Goal: Transaction & Acquisition: Purchase product/service

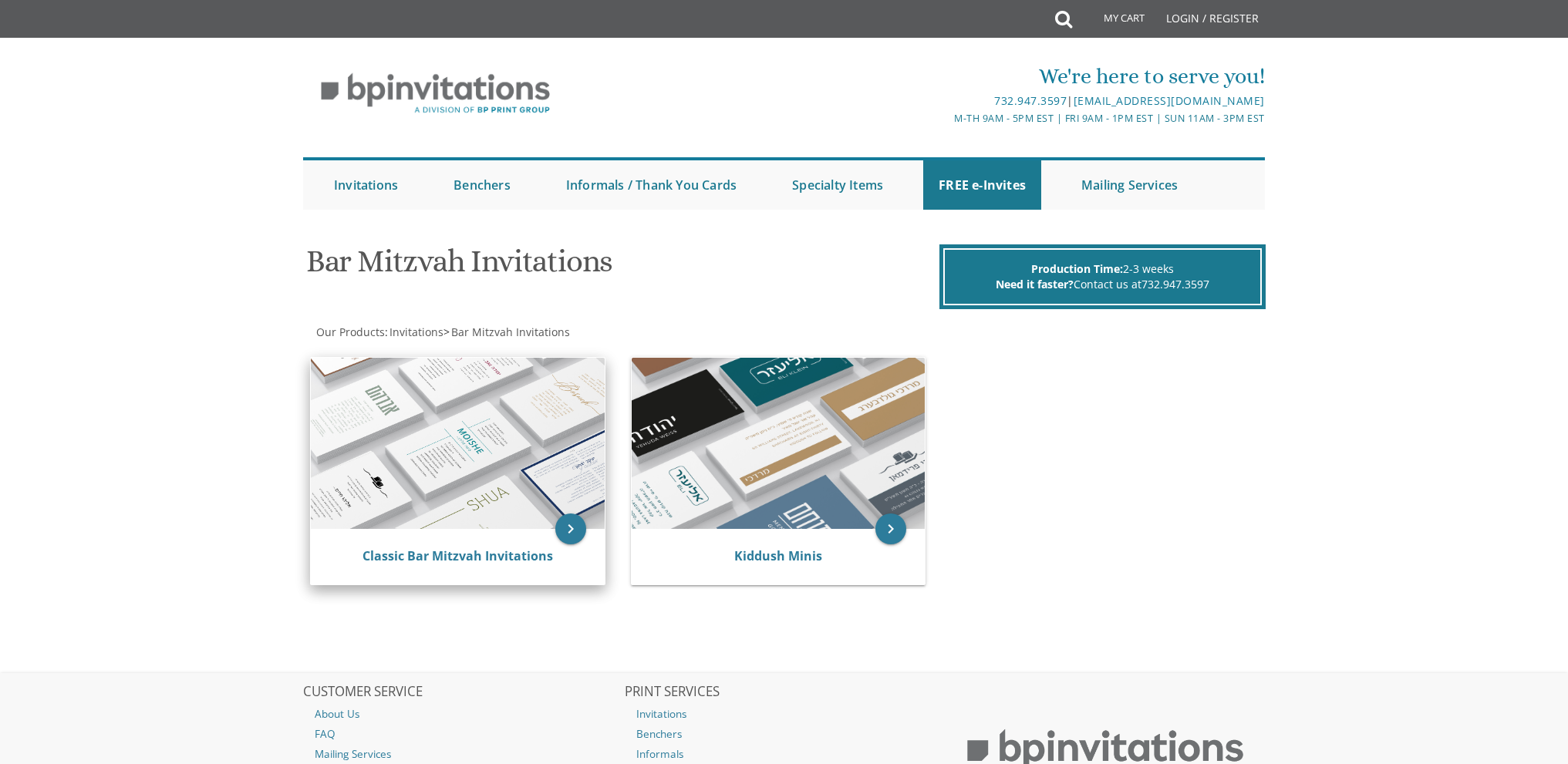
click at [482, 438] on img at bounding box center [457, 443] width 294 height 171
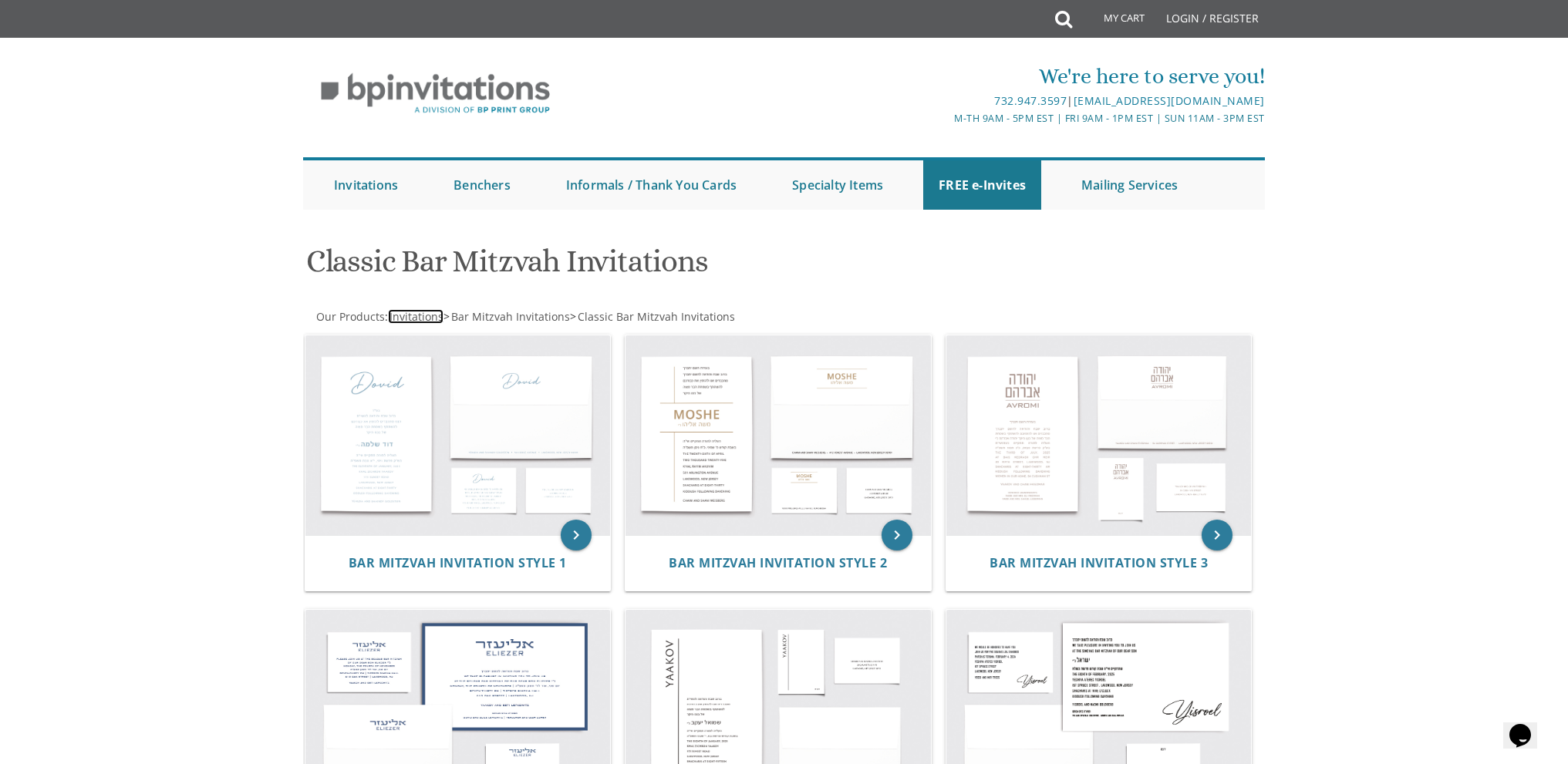
click at [411, 317] on span "Invitations" at bounding box center [417, 317] width 54 height 15
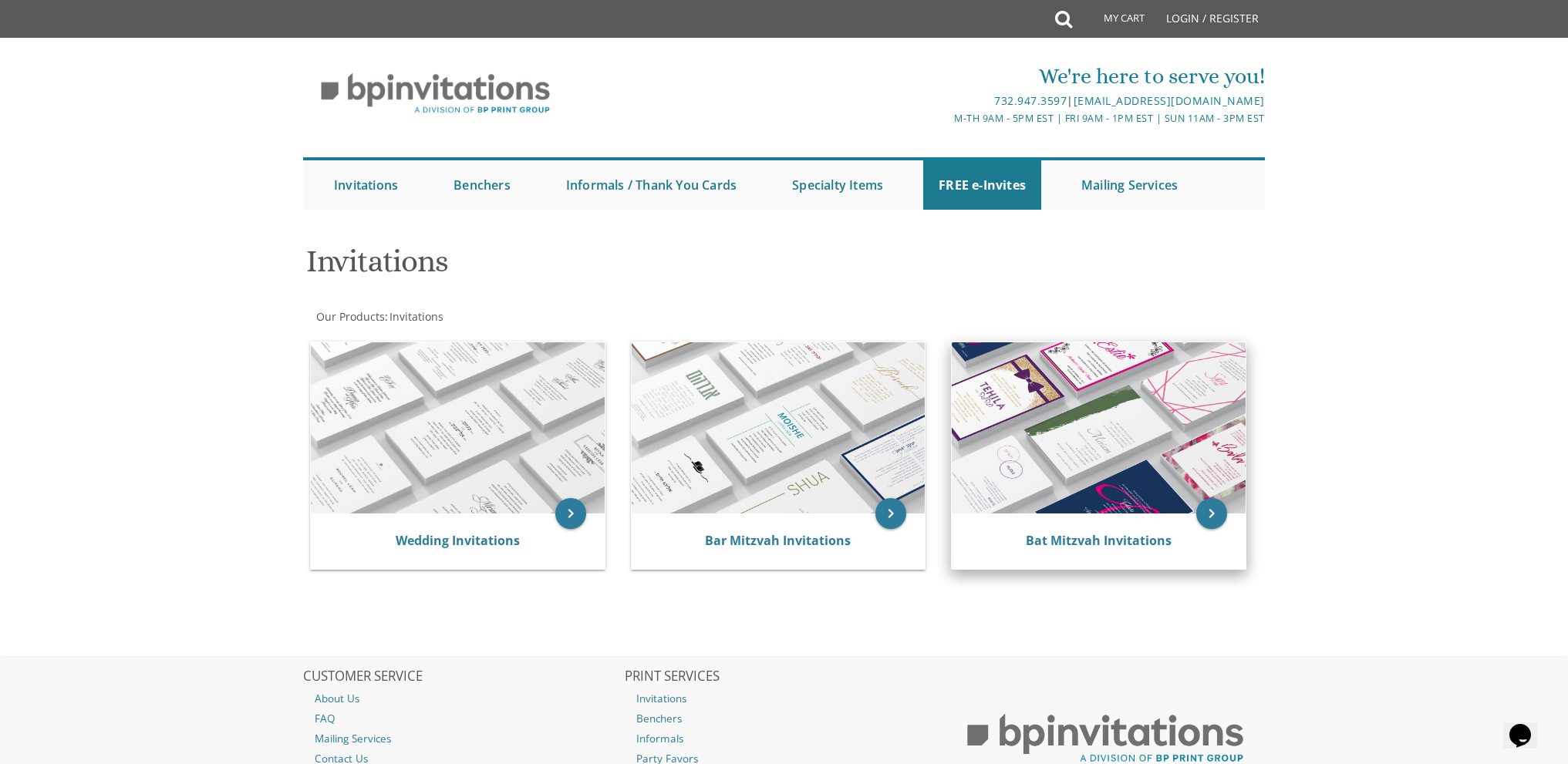
click at [1053, 439] on img at bounding box center [1098, 428] width 294 height 171
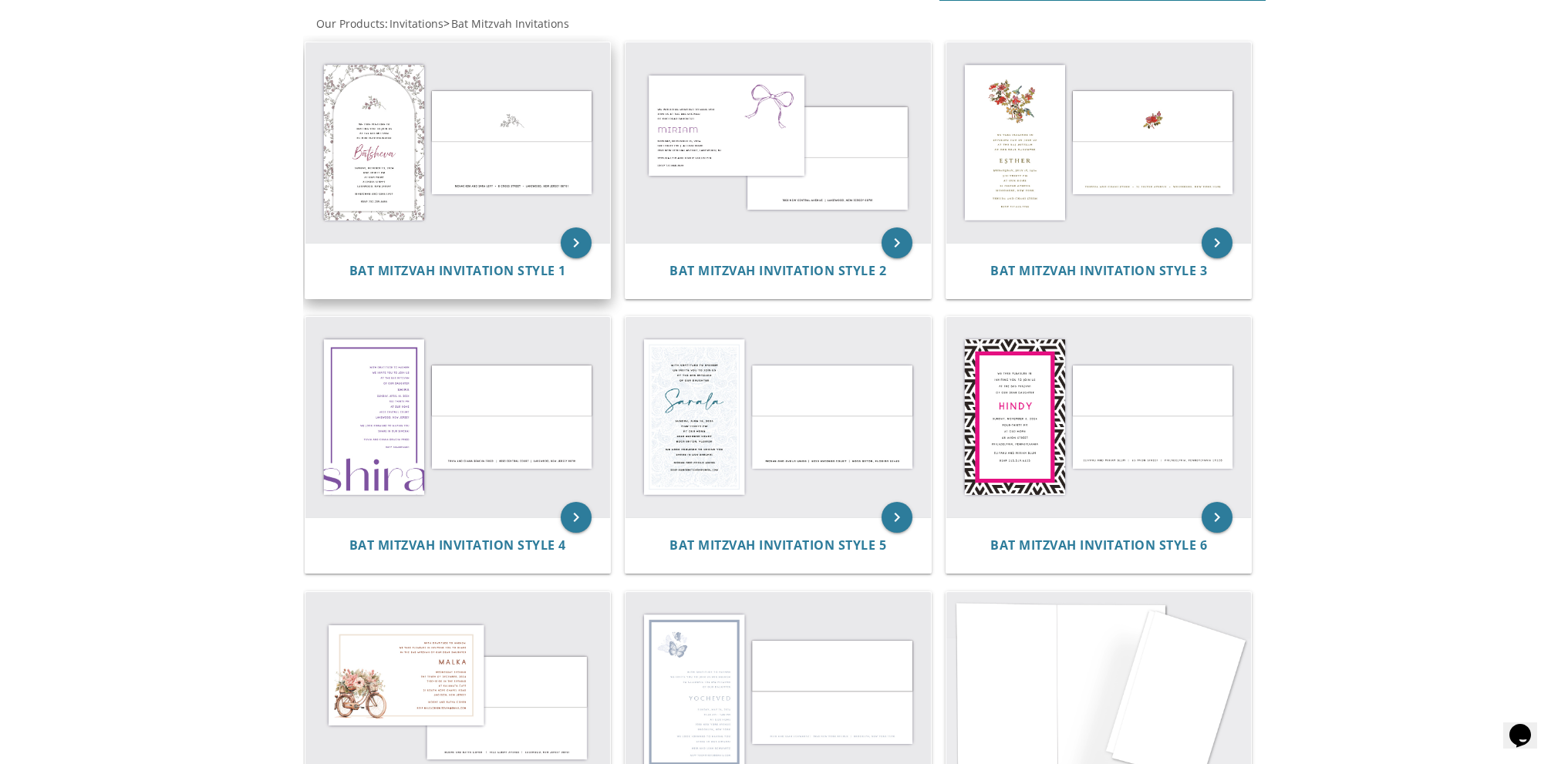
scroll to position [463, 0]
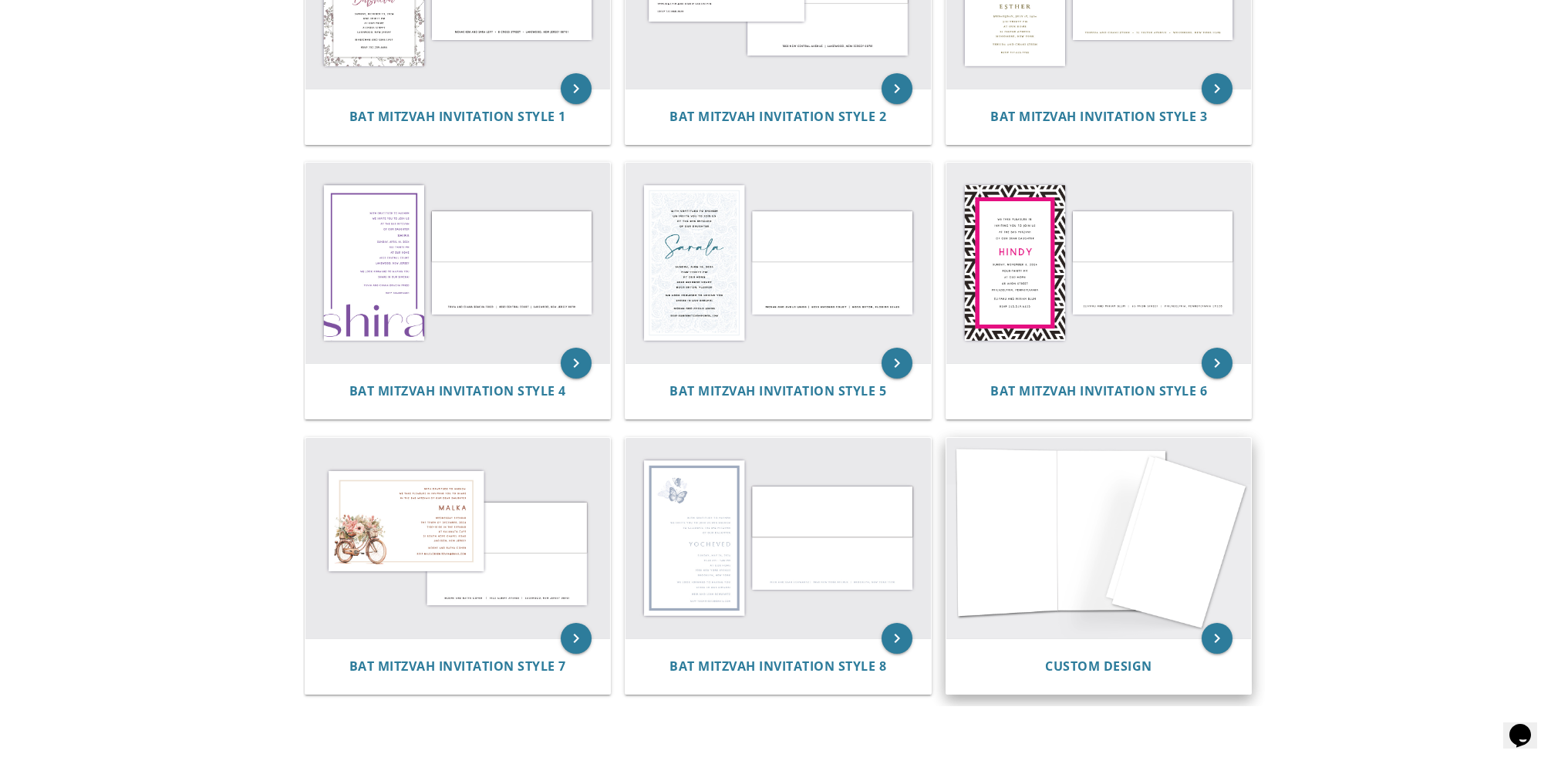
click at [1099, 567] on img at bounding box center [1099, 538] width 305 height 201
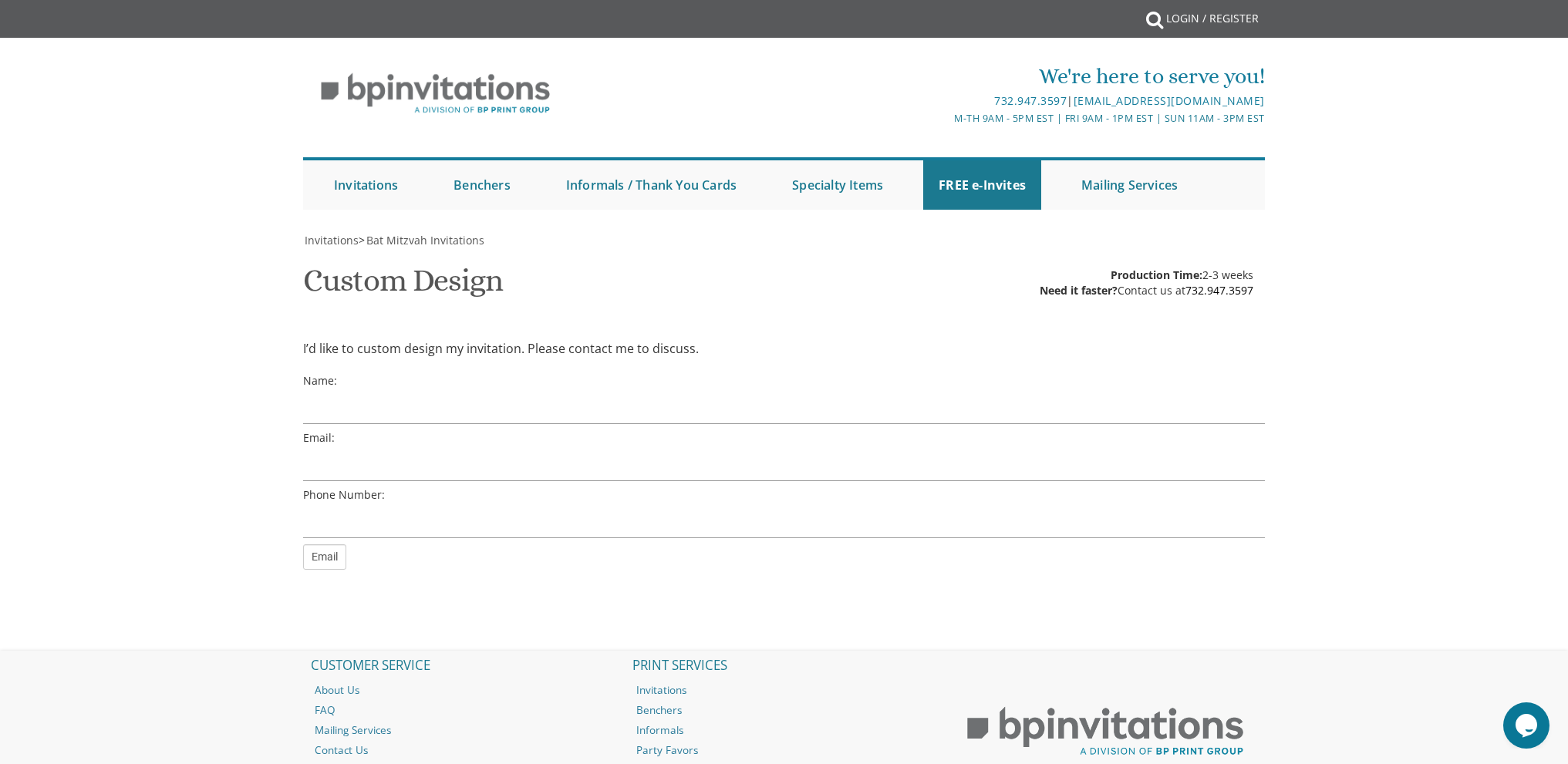
click at [188, 420] on body "My Cart {{shoppingcart.totalQuantityDisplay}} Total: {{shoppingcart.subtotal}} …" at bounding box center [784, 444] width 1568 height 888
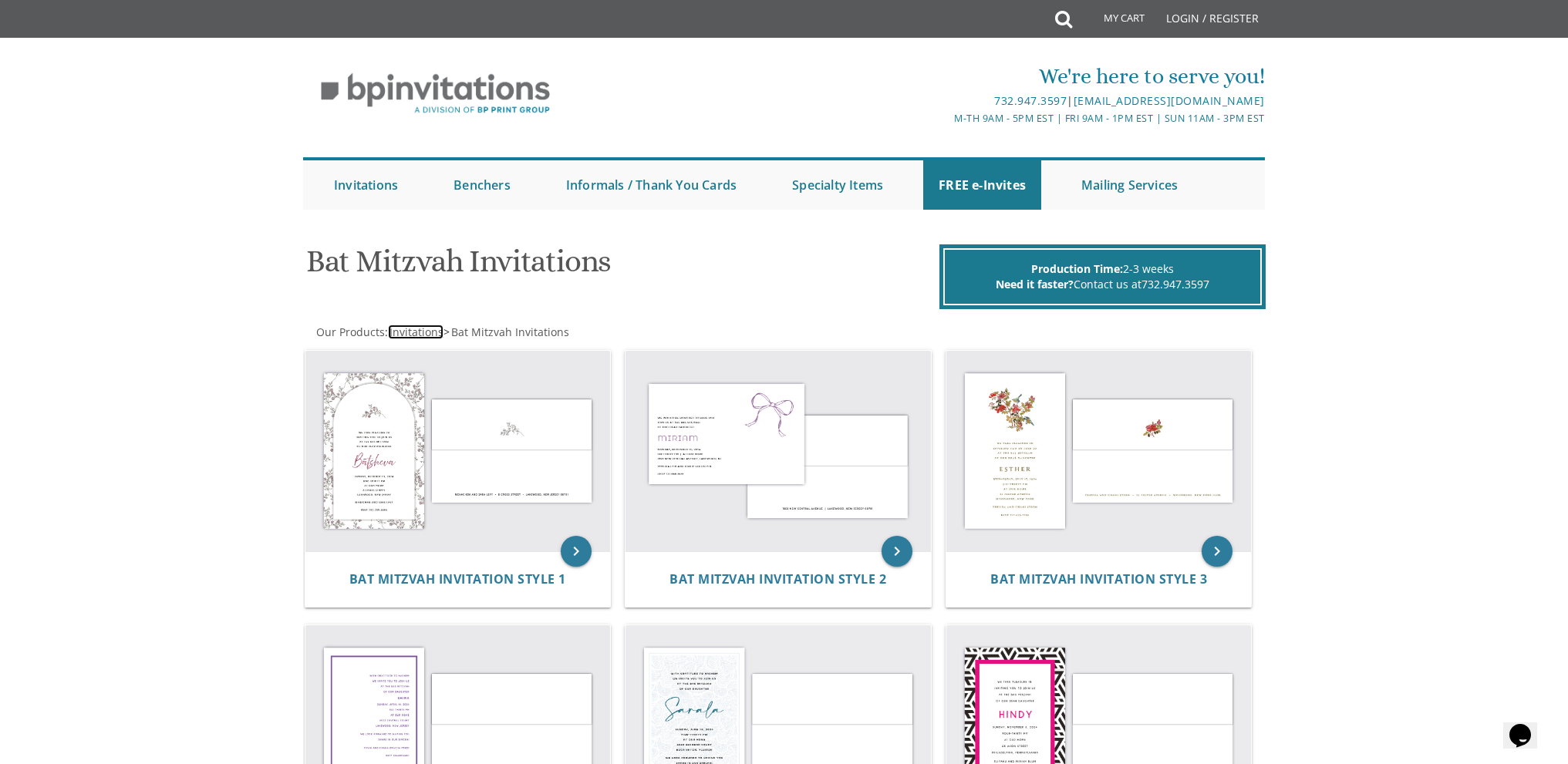
click at [440, 334] on span "Invitations" at bounding box center [417, 331] width 54 height 15
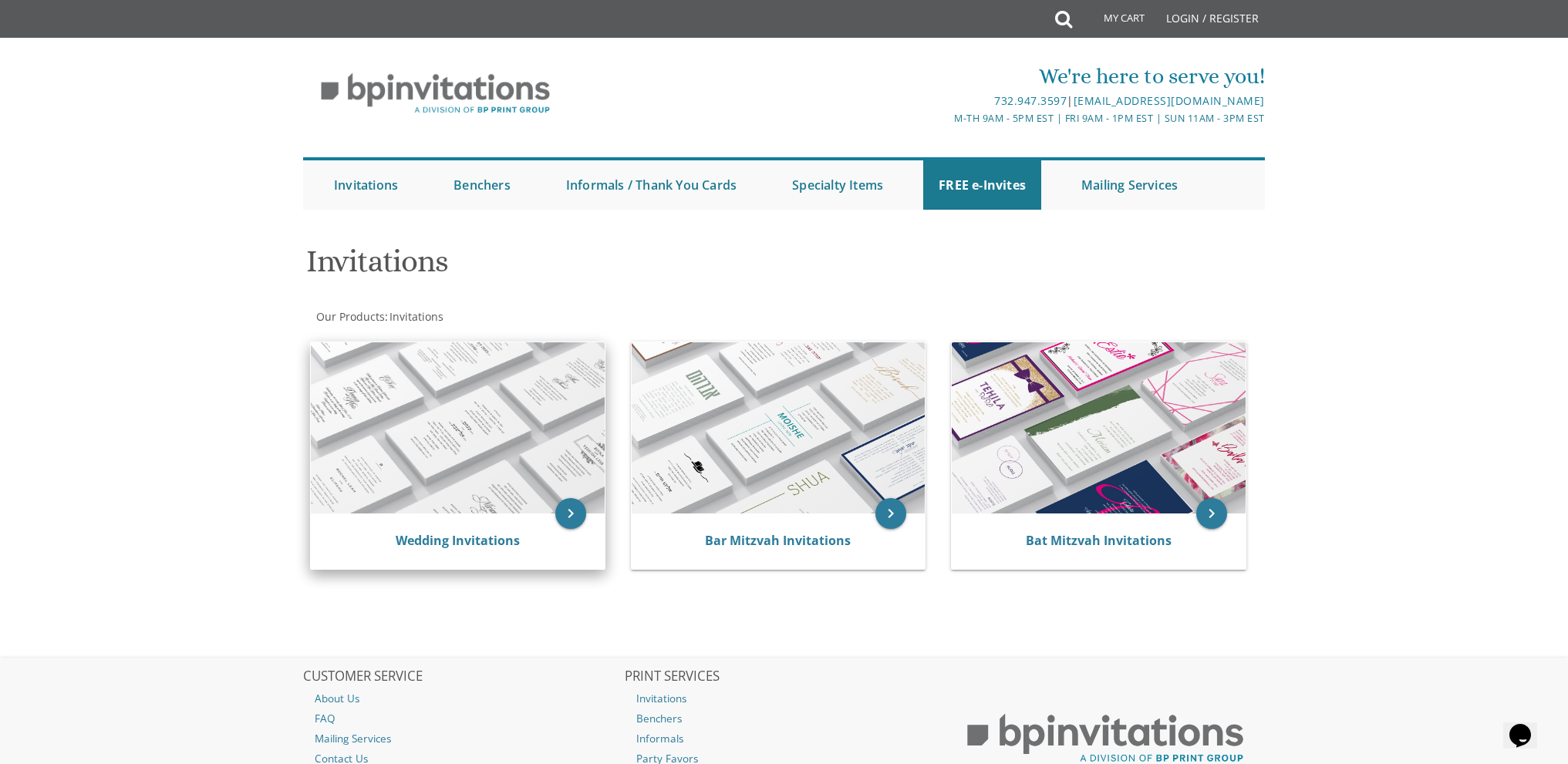
click at [398, 422] on img at bounding box center [457, 428] width 294 height 171
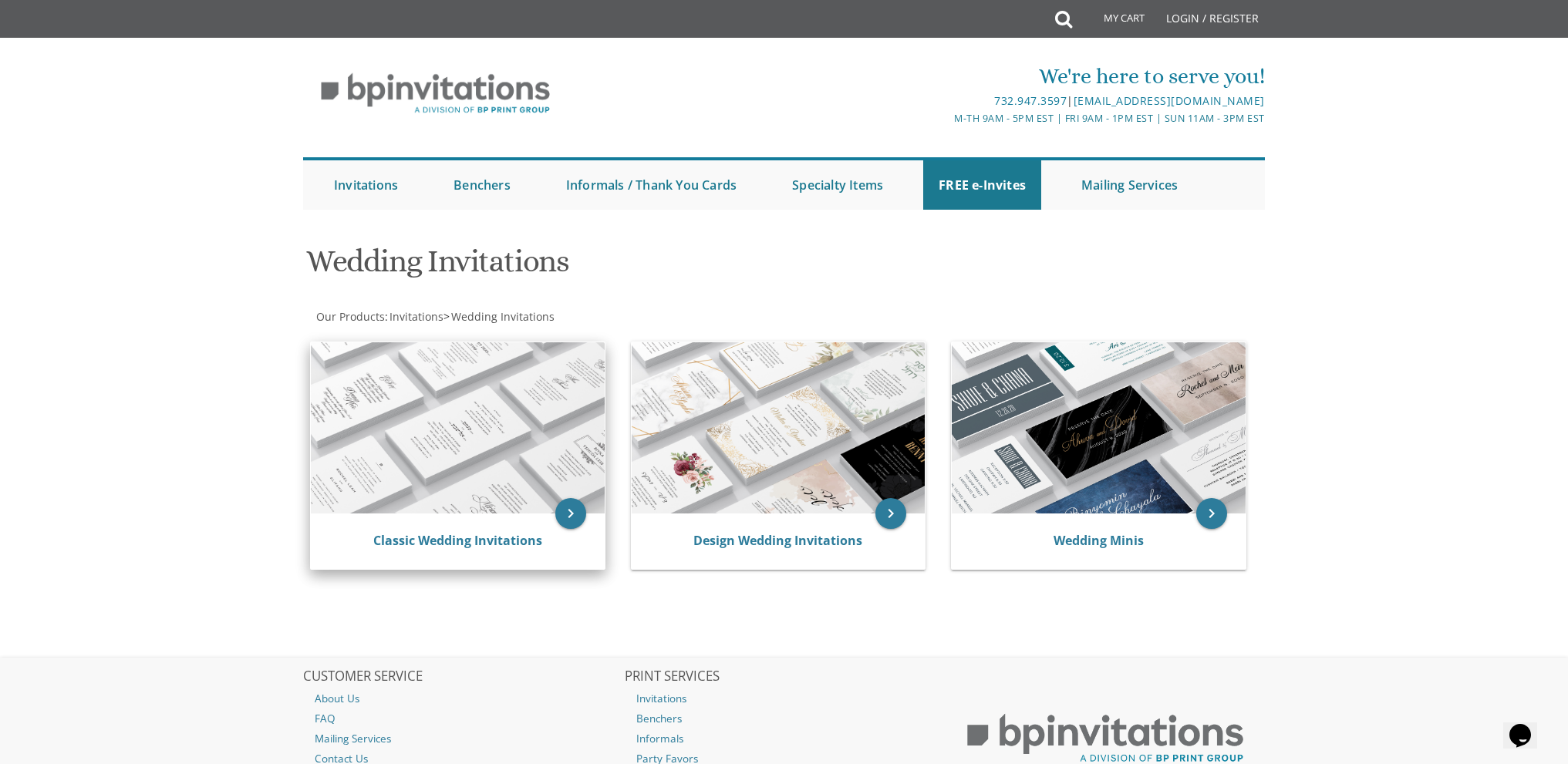
click at [477, 420] on img at bounding box center [457, 428] width 294 height 171
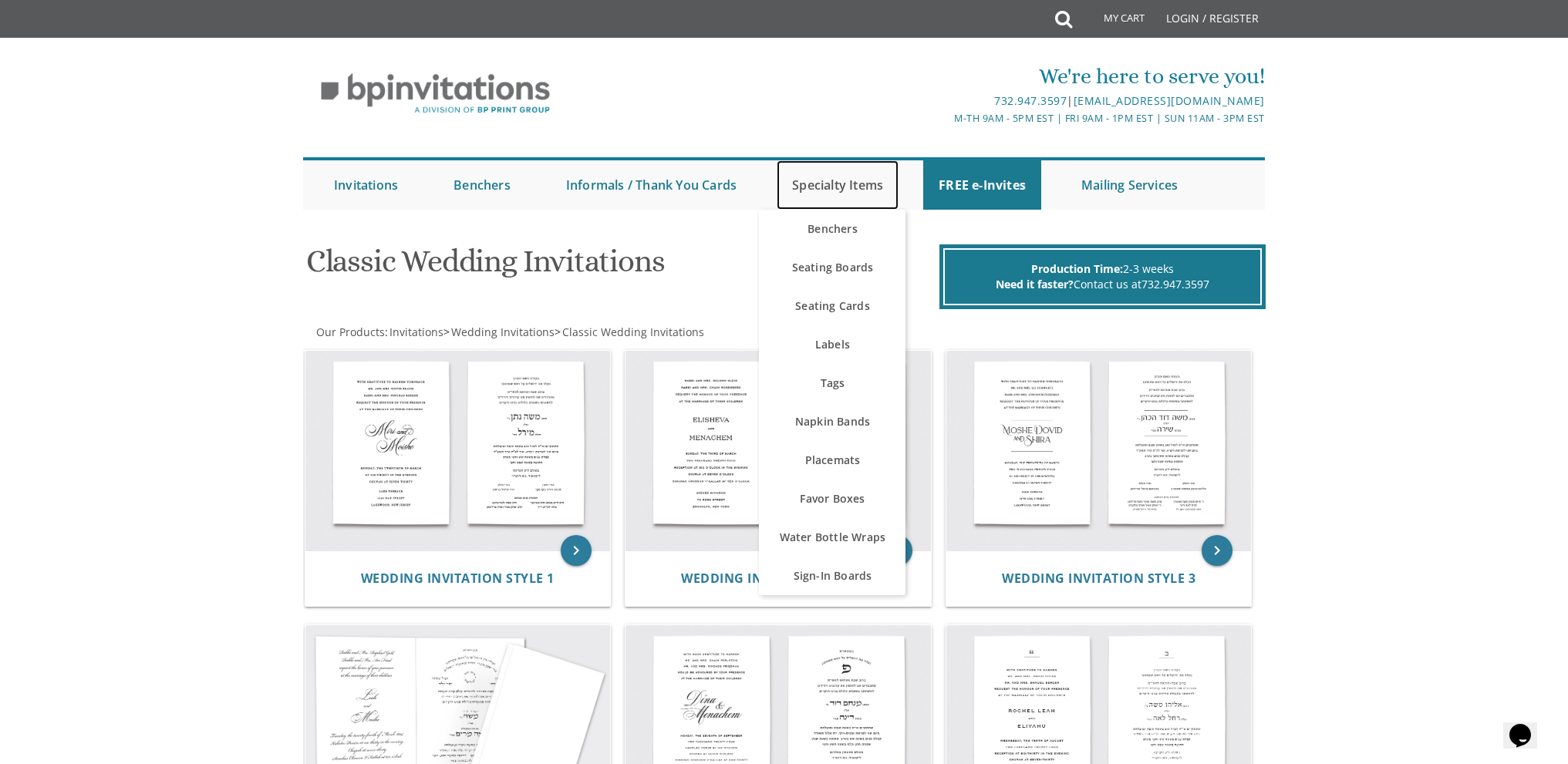
click at [863, 183] on link "Specialty Items" at bounding box center [838, 185] width 122 height 50
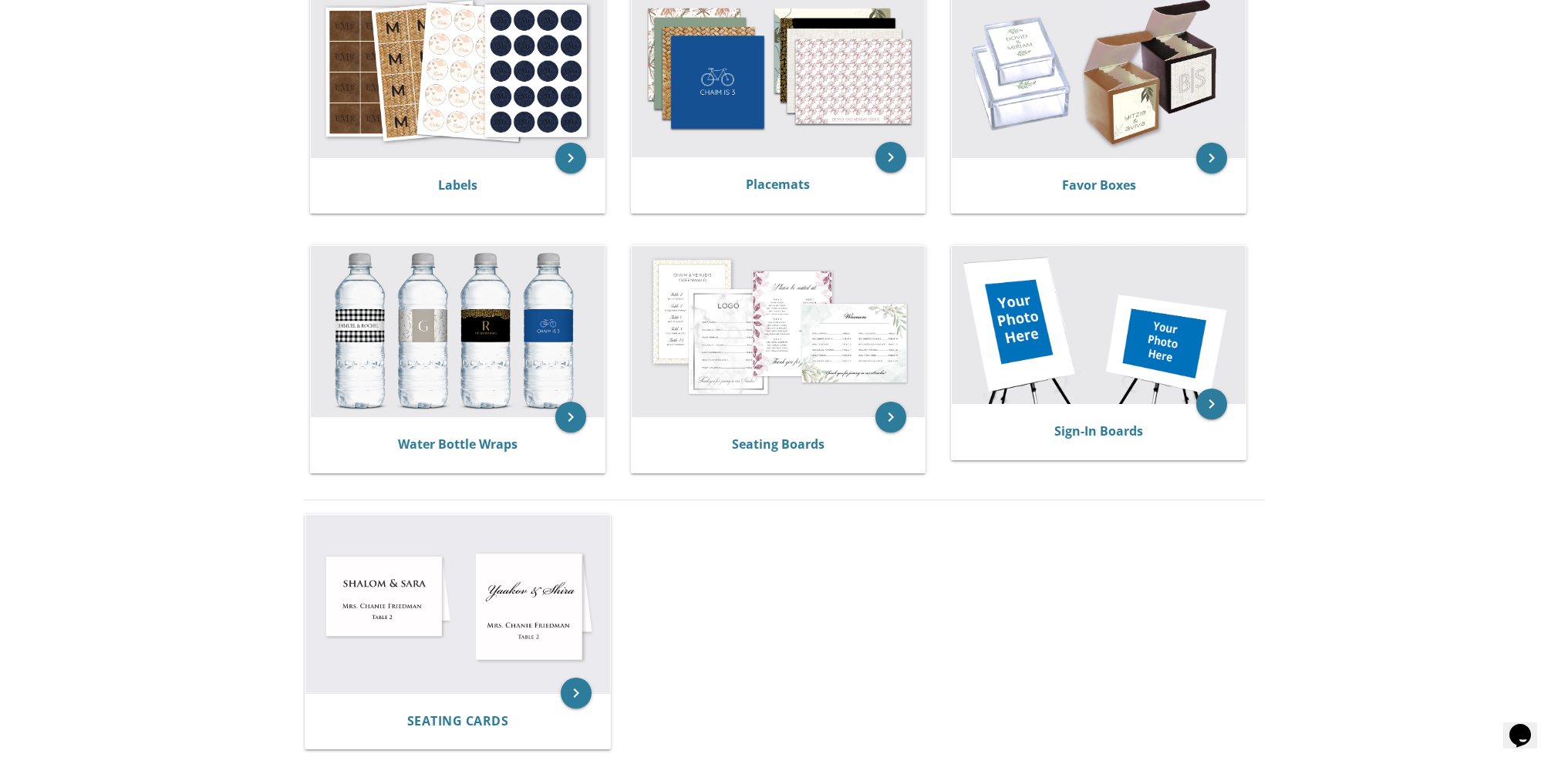
scroll to position [617, 0]
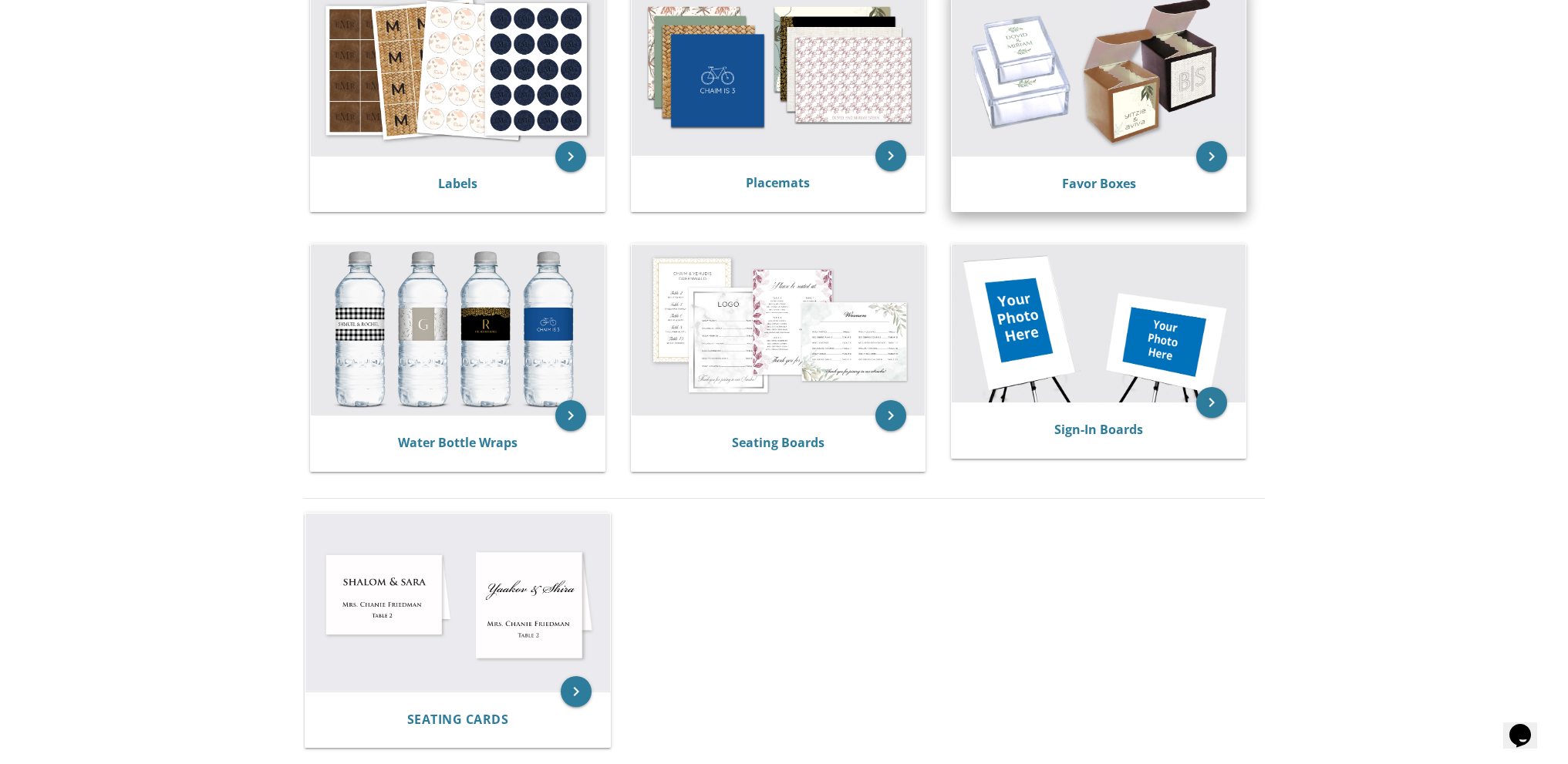
click at [1120, 84] on img at bounding box center [1098, 70] width 294 height 171
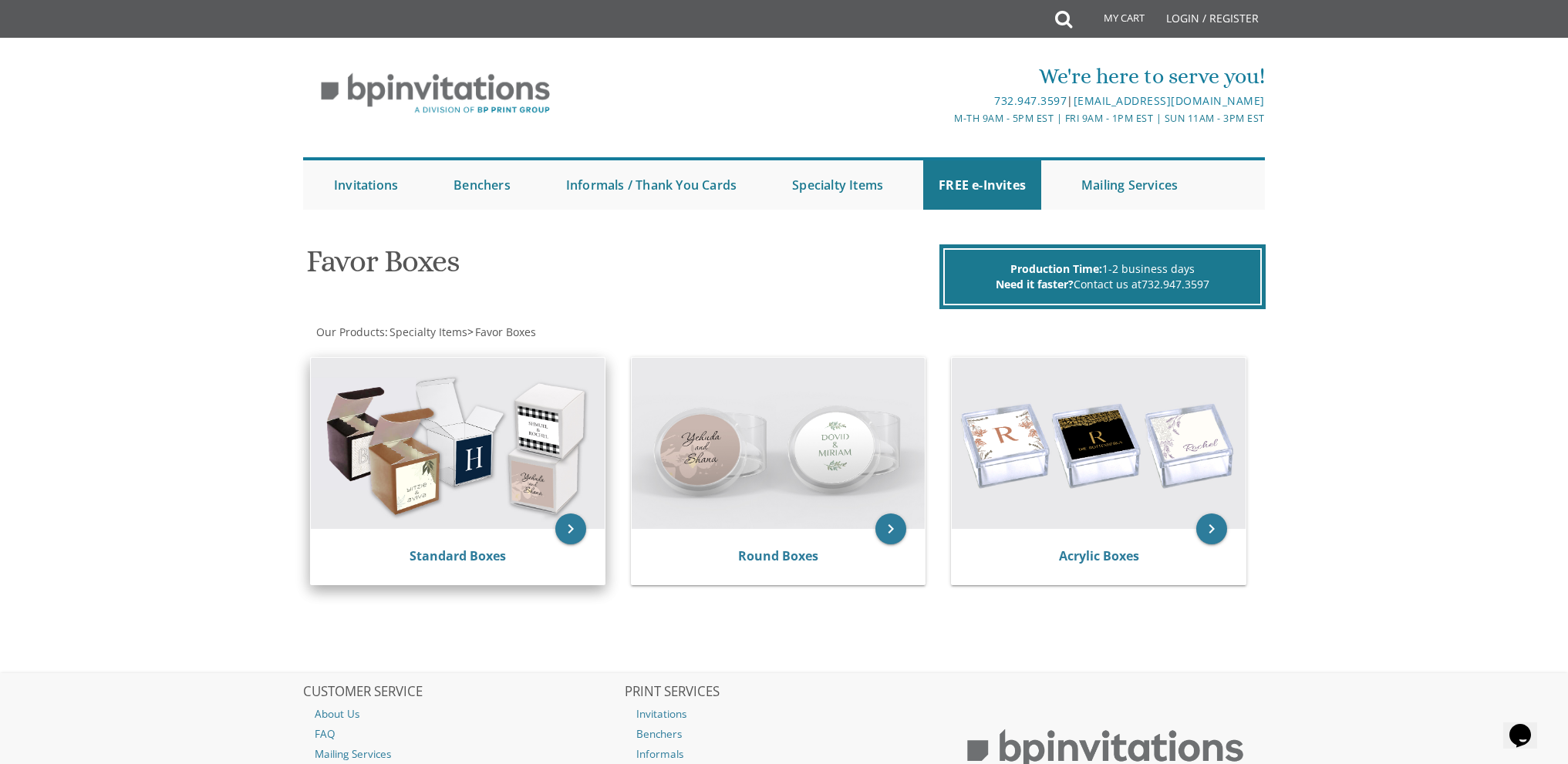
click at [453, 463] on img at bounding box center [457, 443] width 294 height 171
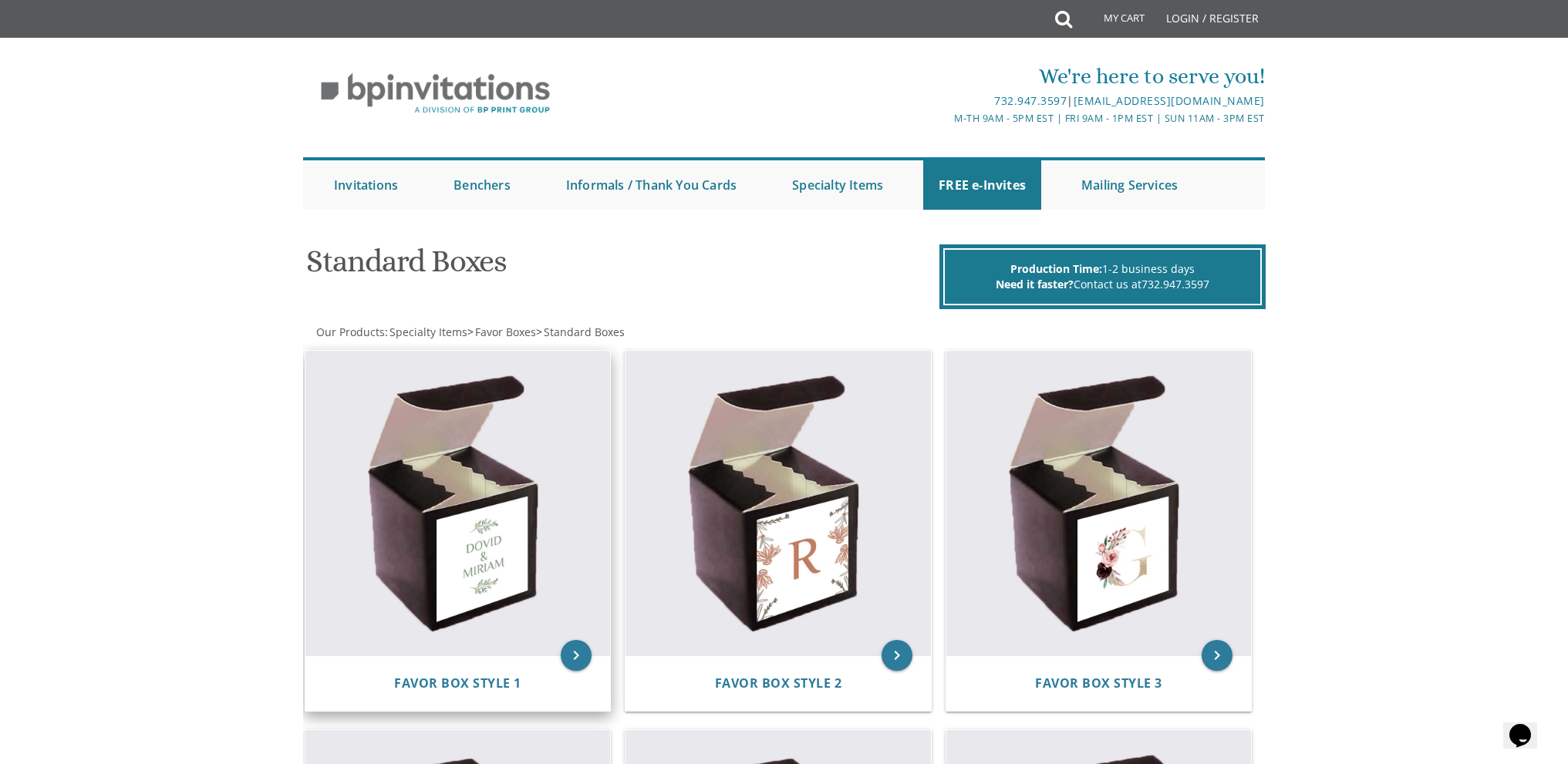
click at [507, 509] on img at bounding box center [458, 503] width 305 height 305
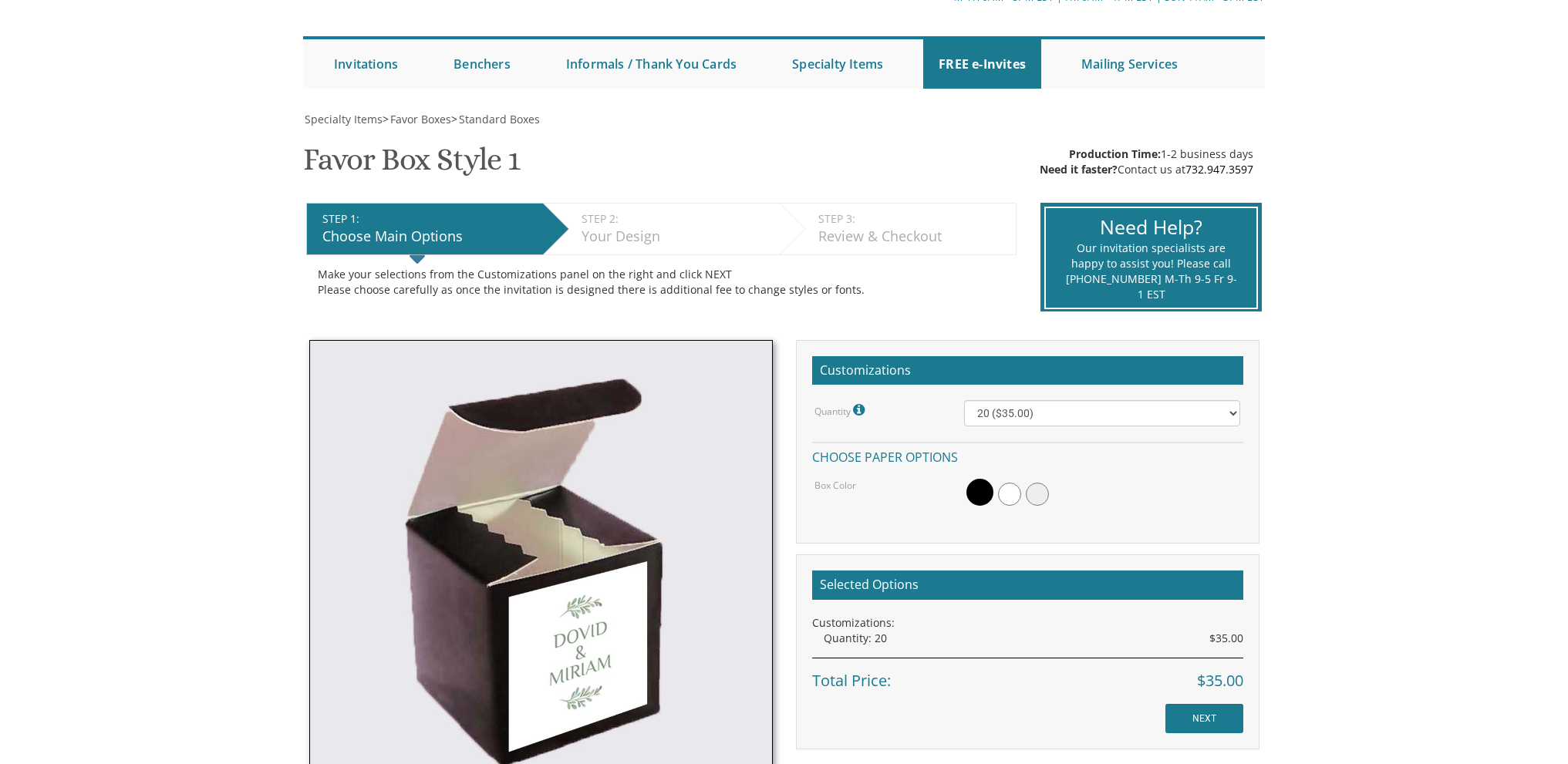
scroll to position [231, 0]
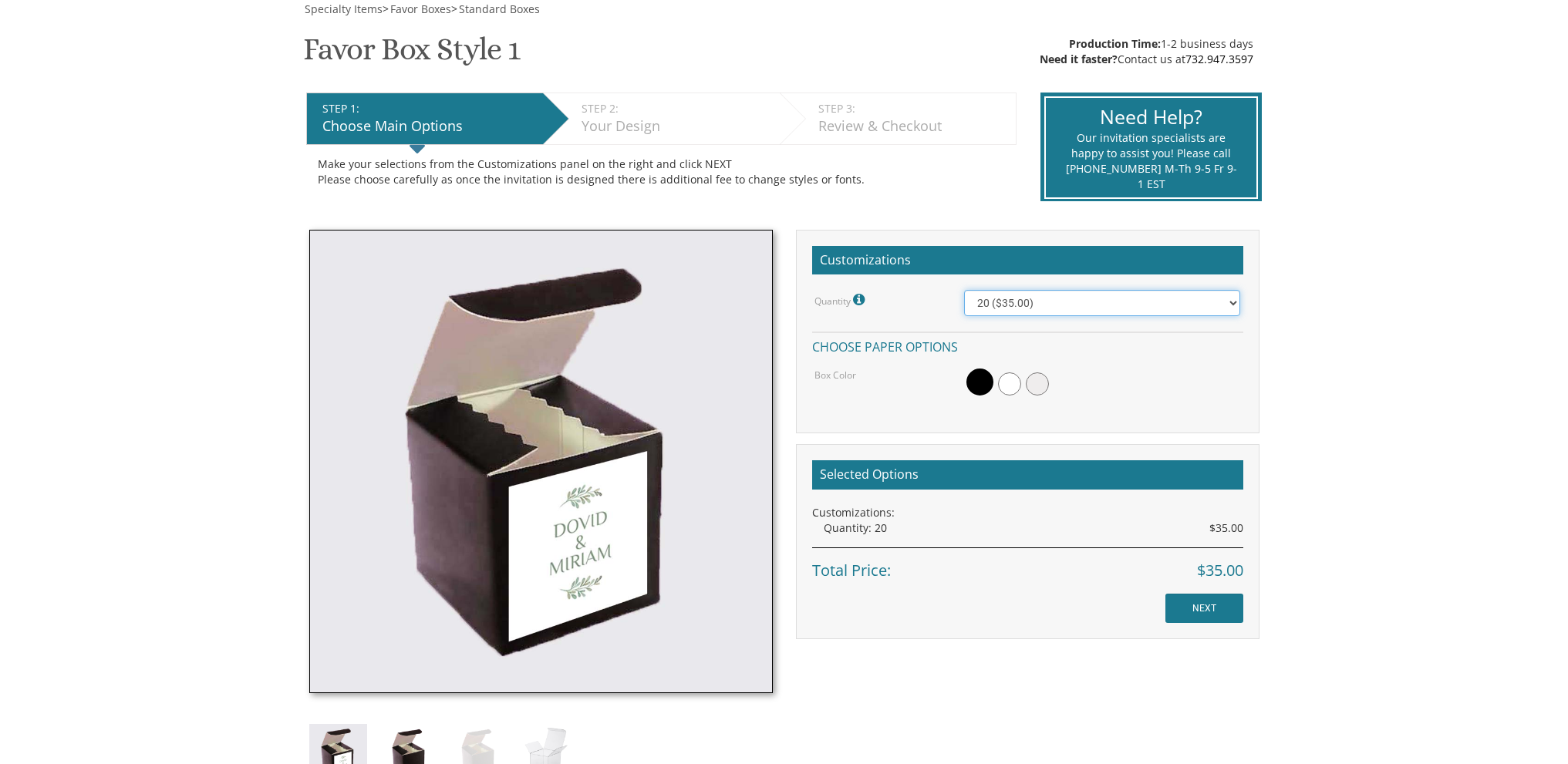
click at [1060, 304] on select "20 ($35.00) 40 ($53.00) 60 ($65.00) 80 ($75.00) 100 ($85.00)" at bounding box center [1102, 304] width 276 height 26
select select "100"
click at [965, 290] on select "20 ($35.00) 40 ($53.00) 60 ($65.00) 80 ($75.00) 100 ($85.00)" at bounding box center [1102, 304] width 276 height 26
